Goal: Information Seeking & Learning: Learn about a topic

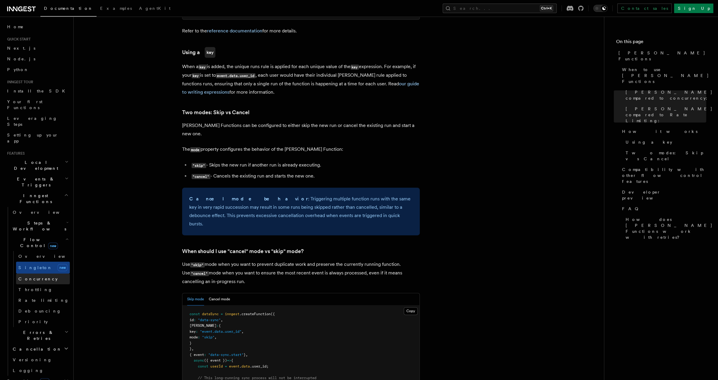
click at [38, 276] on span "Concurrency" at bounding box center [37, 278] width 39 height 5
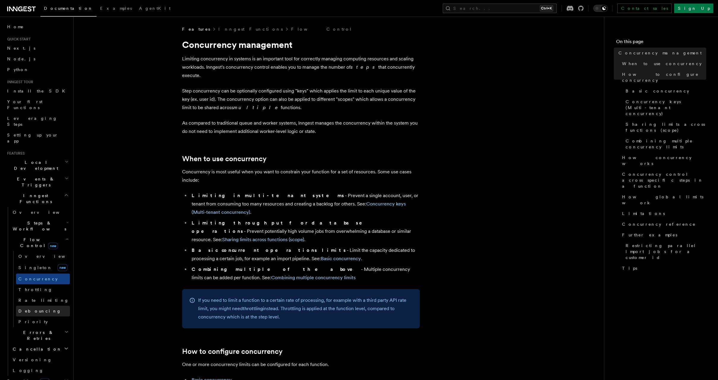
click at [36, 308] on span "Debouncing" at bounding box center [39, 310] width 43 height 5
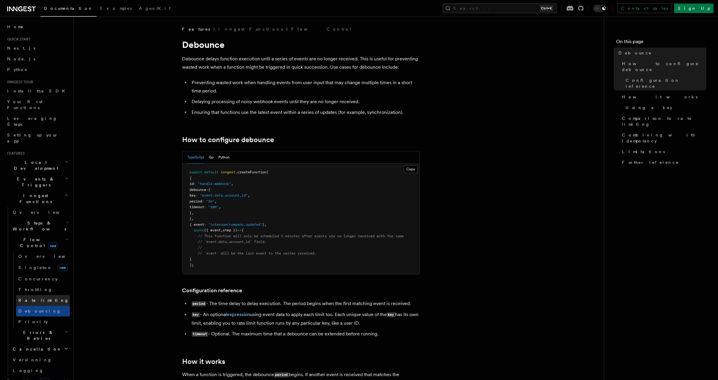
click at [37, 298] on span "Rate limiting" at bounding box center [43, 300] width 51 height 5
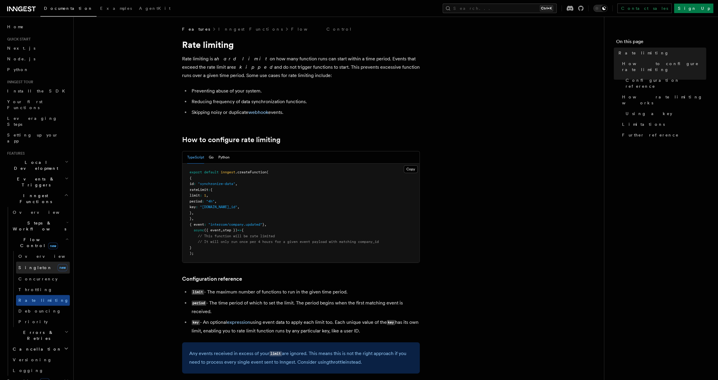
click at [45, 261] on link "[PERSON_NAME] new" at bounding box center [43, 267] width 54 height 12
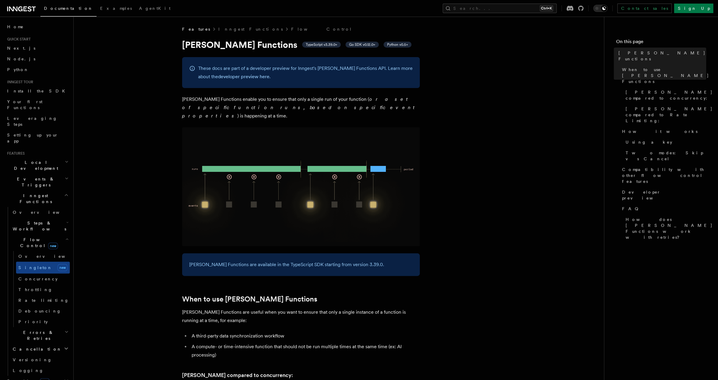
click at [435, 8] on div "Search... Ctrl+K Contact sales Sign Up" at bounding box center [450, 9] width 525 height 10
click at [37, 276] on span "Concurrency" at bounding box center [37, 278] width 39 height 5
